Goal: Transaction & Acquisition: Book appointment/travel/reservation

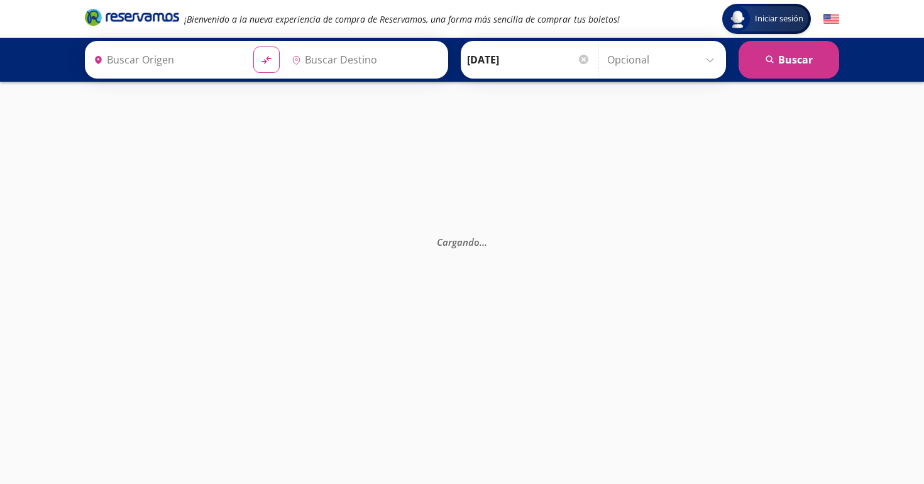
type input "[PERSON_NAME] de Querétaro, [GEOGRAPHIC_DATA]"
type input "[GEOGRAPHIC_DATA], [GEOGRAPHIC_DATA]"
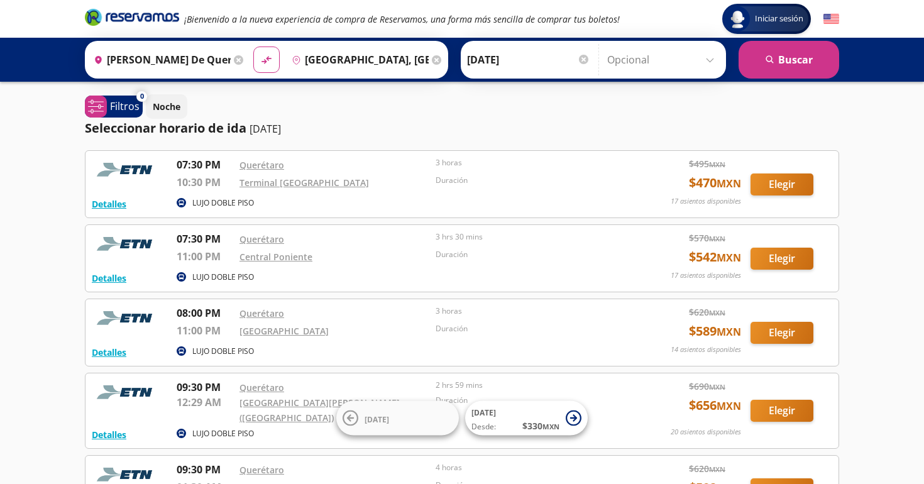
click at [574, 57] on input "[DATE]" at bounding box center [528, 59] width 123 height 31
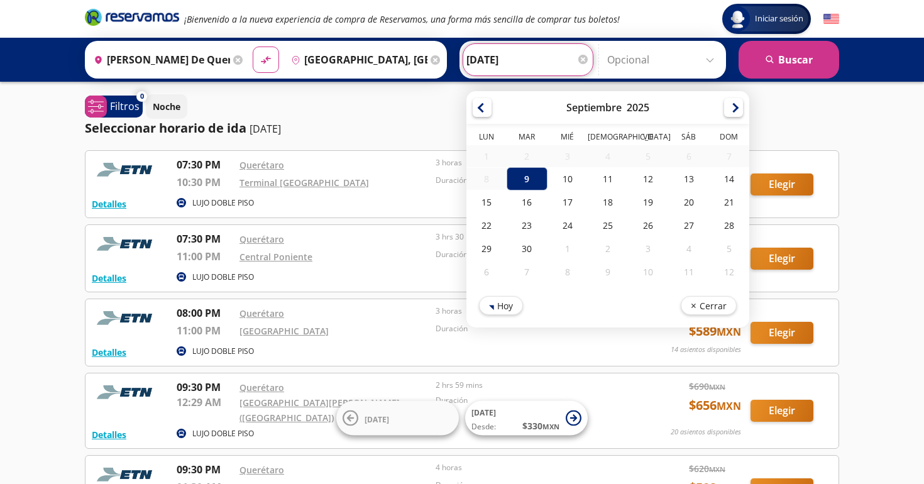
click at [212, 57] on input "[PERSON_NAME] de Querétaro, [GEOGRAPHIC_DATA]" at bounding box center [159, 59] width 141 height 31
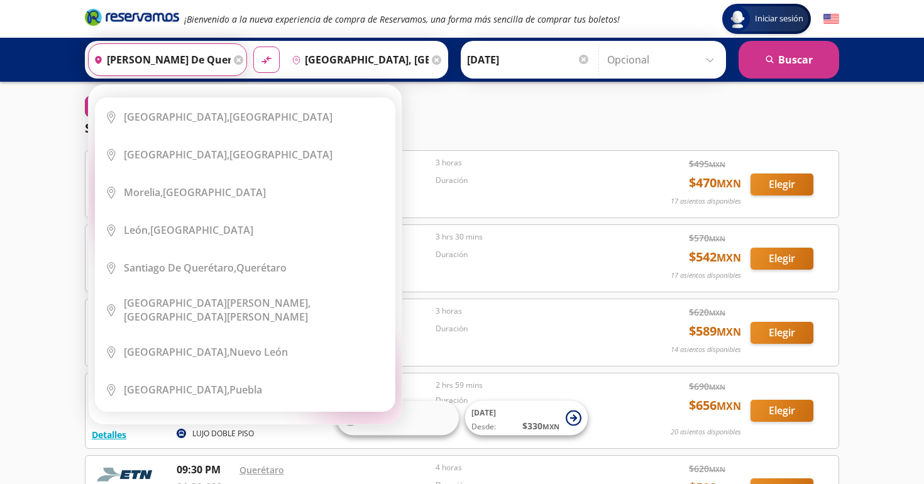
click at [215, 61] on input "[PERSON_NAME] de Querétaro, [GEOGRAPHIC_DATA]" at bounding box center [160, 59] width 142 height 31
type input "[PERSON_NAME], queretaro"
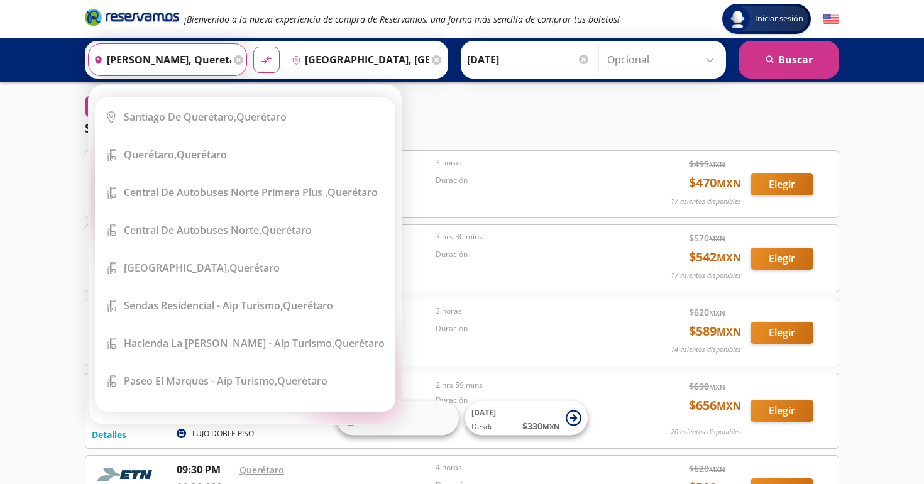
click at [219, 62] on input "[PERSON_NAME], queretaro" at bounding box center [160, 59] width 142 height 31
click at [224, 62] on input "[PERSON_NAME], queretaro" at bounding box center [160, 59] width 142 height 31
click at [217, 58] on input "[PERSON_NAME], queretaro" at bounding box center [160, 59] width 142 height 31
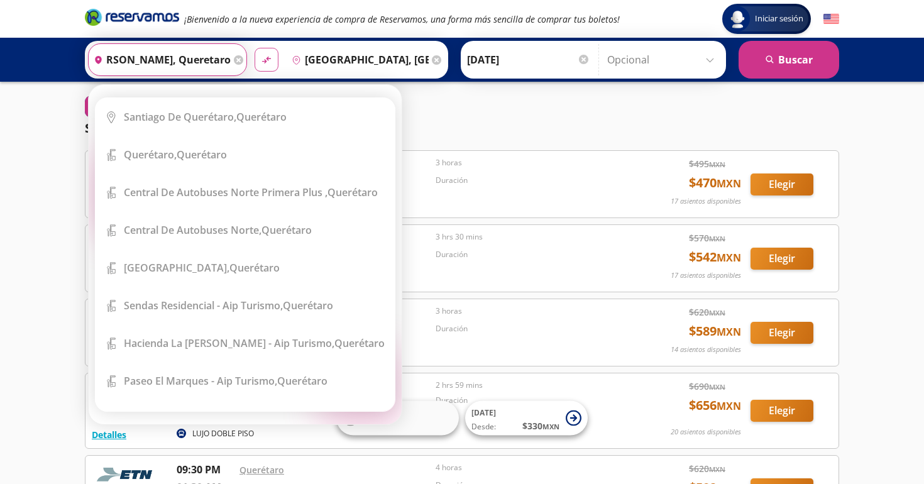
drag, startPoint x: 104, startPoint y: 60, endPoint x: 256, endPoint y: 63, distance: 152.1
click at [256, 64] on div "Origen heroicons:map-pin-20-solid [PERSON_NAME], queretaro Elige tu origen Clos…" at bounding box center [266, 60] width 363 height 38
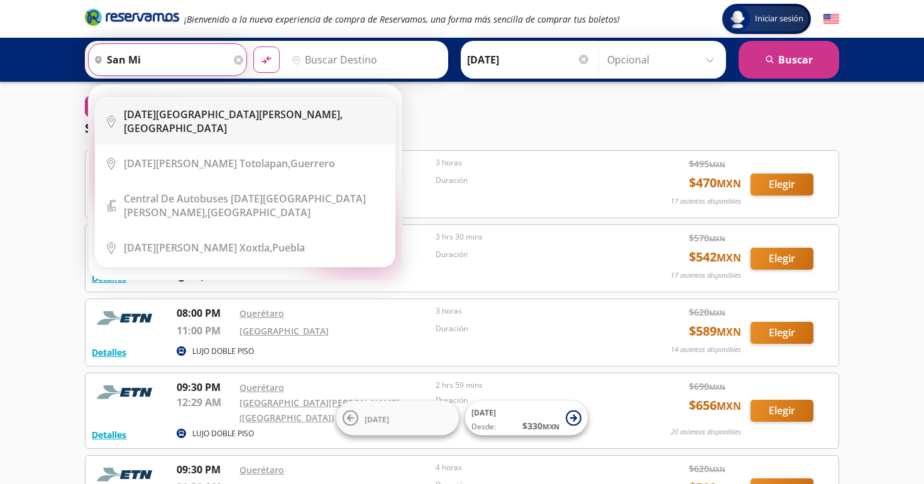
click at [184, 118] on b "[DATE][GEOGRAPHIC_DATA][PERSON_NAME]," at bounding box center [233, 114] width 219 height 14
type input "[DATE][GEOGRAPHIC_DATA][PERSON_NAME], [GEOGRAPHIC_DATA]"
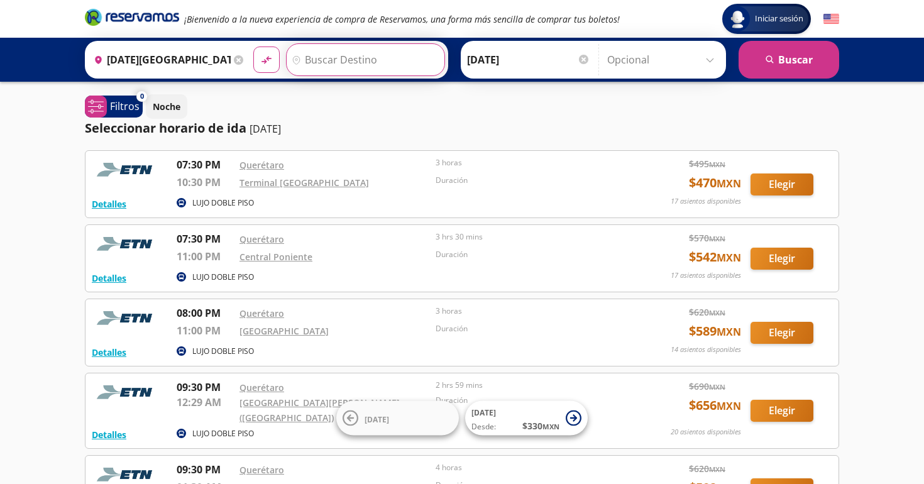
click at [378, 58] on input "Destino" at bounding box center [364, 59] width 155 height 31
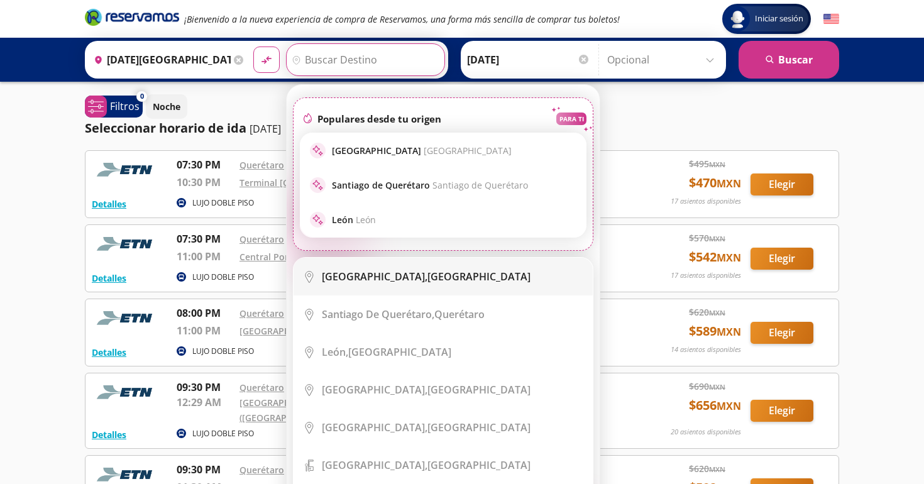
click at [397, 274] on b "[GEOGRAPHIC_DATA]," at bounding box center [375, 277] width 106 height 14
type input "[GEOGRAPHIC_DATA], [GEOGRAPHIC_DATA]"
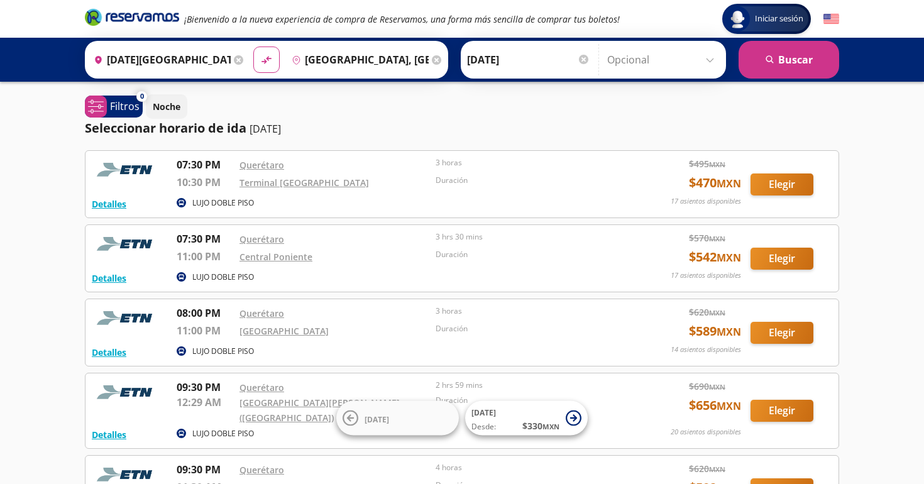
click at [550, 68] on input "[DATE]" at bounding box center [528, 59] width 123 height 31
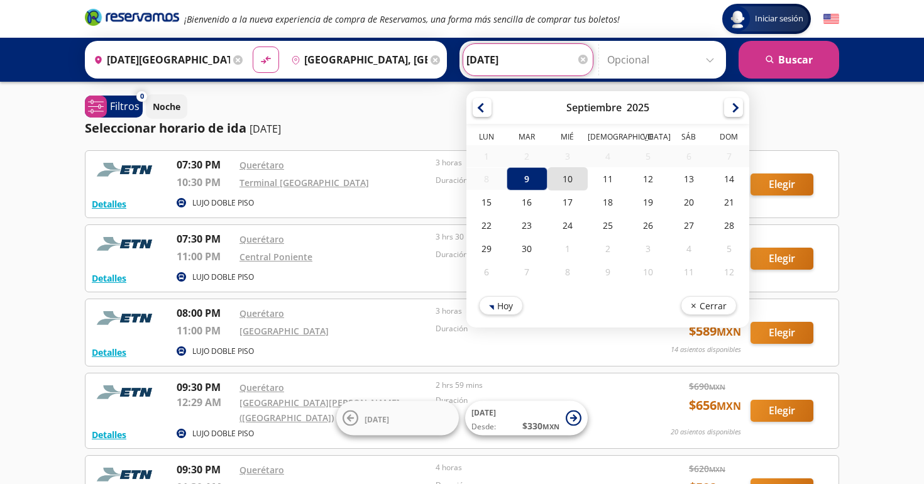
click at [566, 171] on div "10" at bounding box center [567, 178] width 40 height 23
type input "[DATE]"
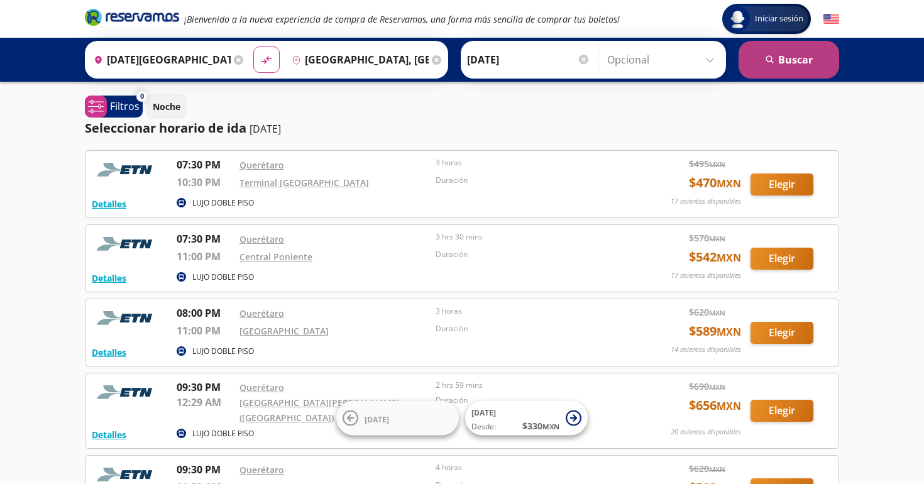
click at [781, 50] on button "search [GEOGRAPHIC_DATA]" at bounding box center [788, 60] width 101 height 38
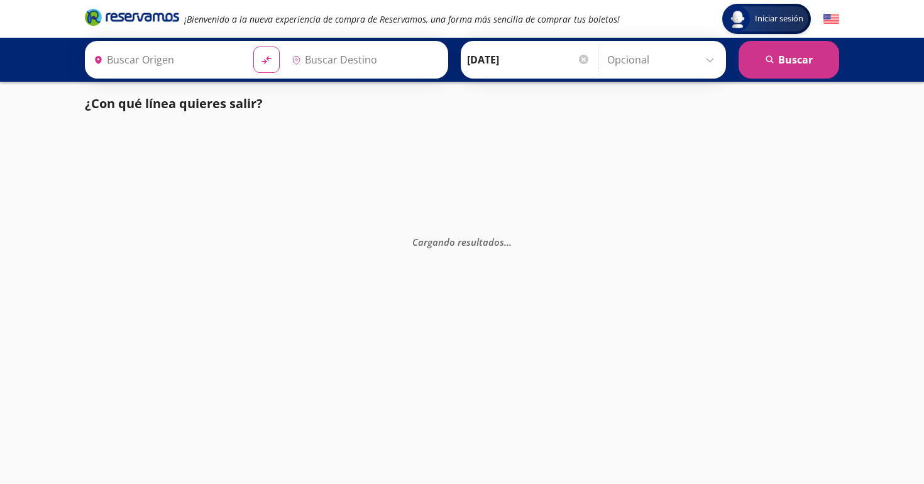
type input "[DATE][GEOGRAPHIC_DATA][PERSON_NAME], [GEOGRAPHIC_DATA]"
type input "[GEOGRAPHIC_DATA], [GEOGRAPHIC_DATA]"
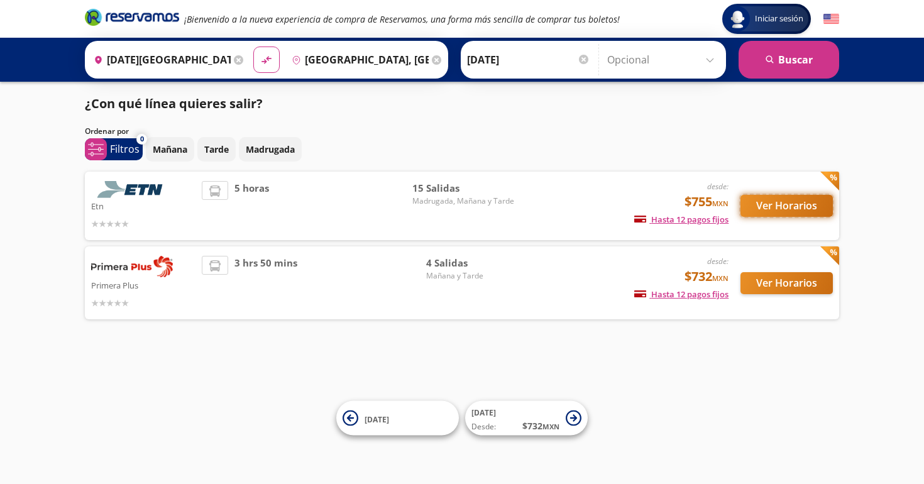
click at [781, 206] on button "Ver Horarios" at bounding box center [786, 206] width 92 height 22
click at [767, 287] on button "Ver Horarios" at bounding box center [786, 283] width 92 height 22
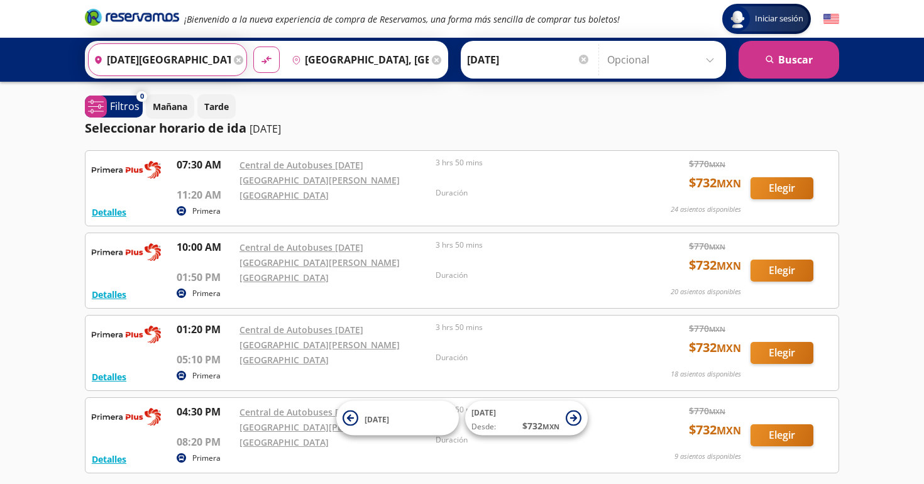
click at [147, 63] on input "[DATE][GEOGRAPHIC_DATA][PERSON_NAME], [GEOGRAPHIC_DATA]" at bounding box center [160, 59] width 142 height 31
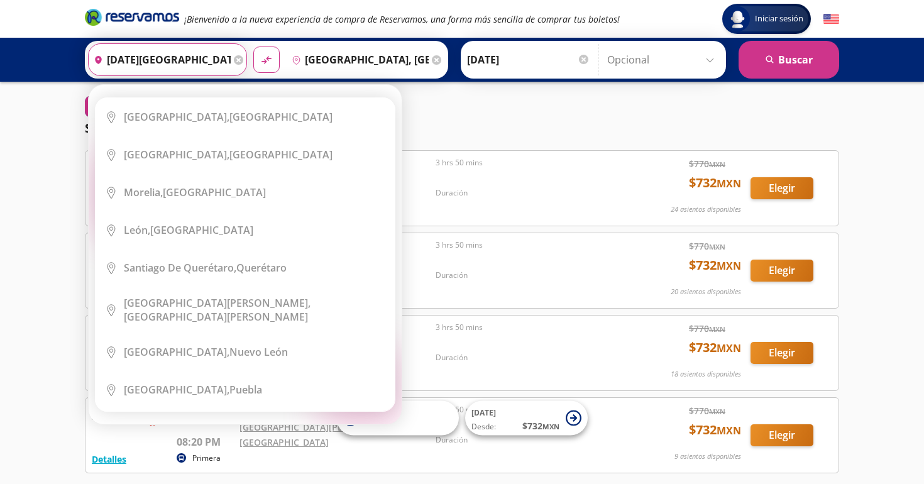
click at [29, 163] on div "Iniciar sesión Iniciar sesión ¡Bienvenido a la nueva experiencia de compra de R…" at bounding box center [462, 295] width 924 height 591
